Goal: Navigation & Orientation: Find specific page/section

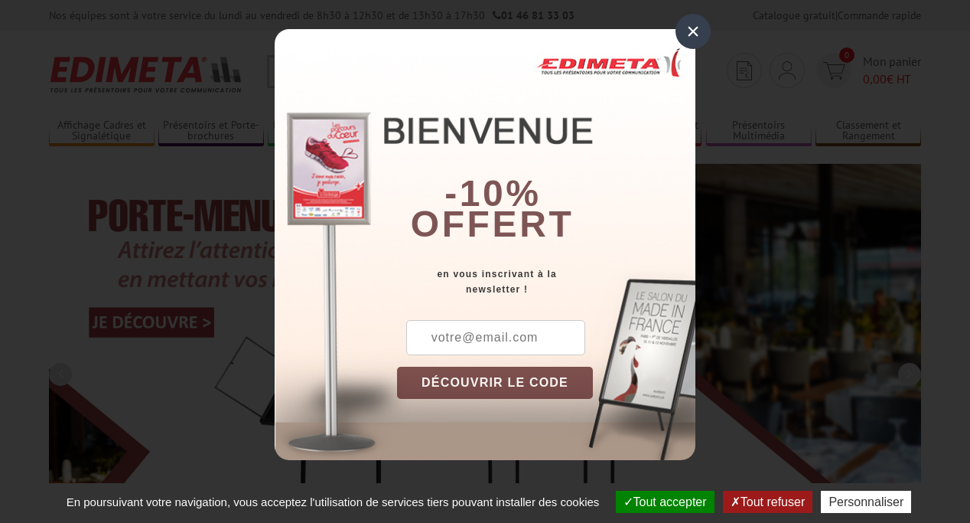
click at [658, 501] on button "Tout accepter" at bounding box center [665, 502] width 99 height 22
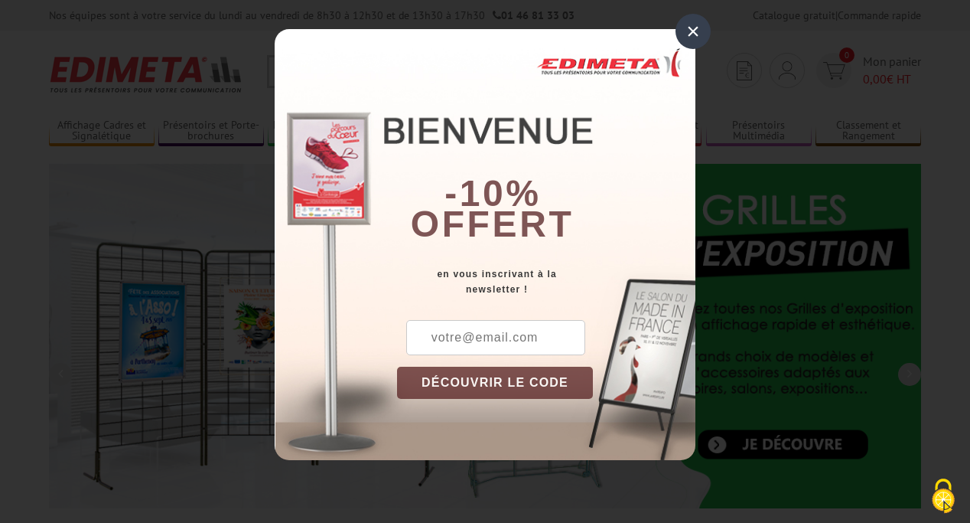
click at [693, 31] on div "×" at bounding box center [693, 31] width 35 height 35
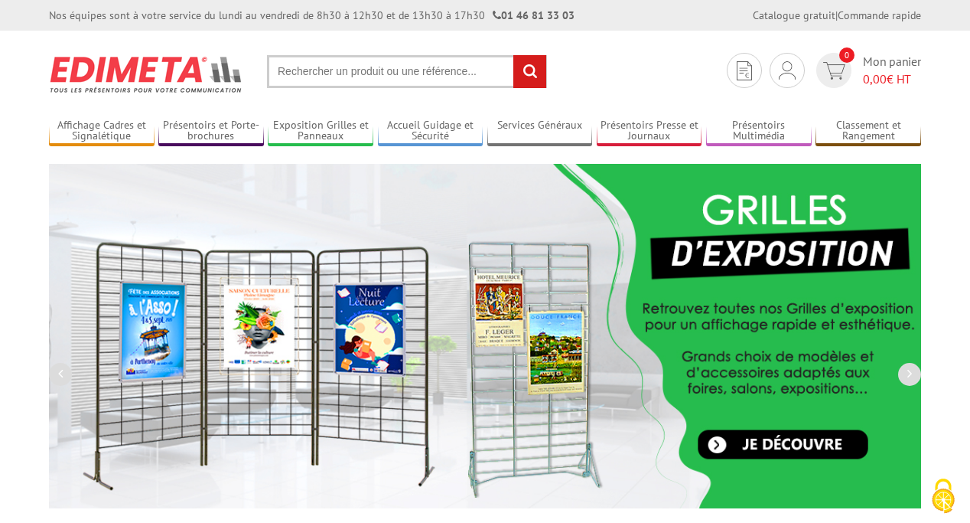
click at [0, 0] on div "Nos équipes sont à votre service du lundi au vendredi de 8h30 à 12h30 et de 13h…" at bounding box center [485, 15] width 970 height 31
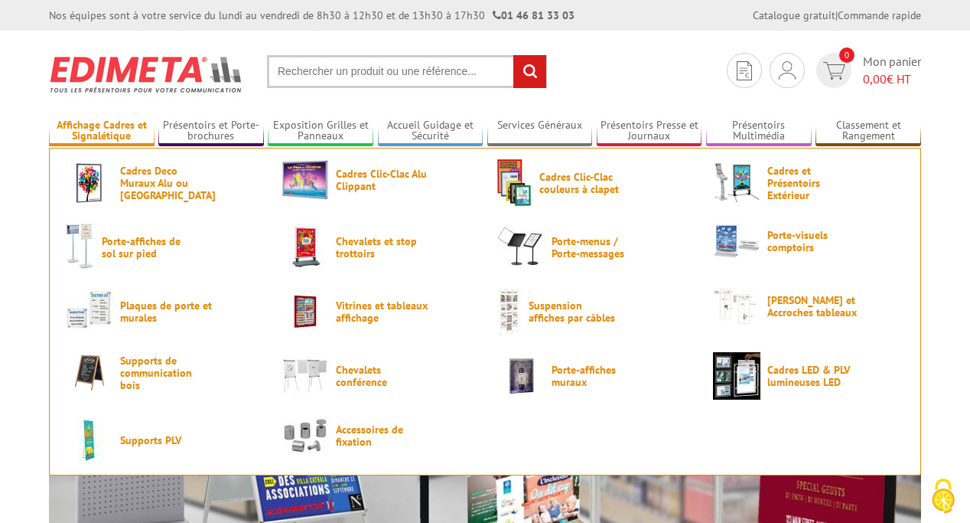
click at [101, 131] on link "Affichage Cadres et Signalétique" at bounding box center [102, 131] width 106 height 25
